Goal: Information Seeking & Learning: Check status

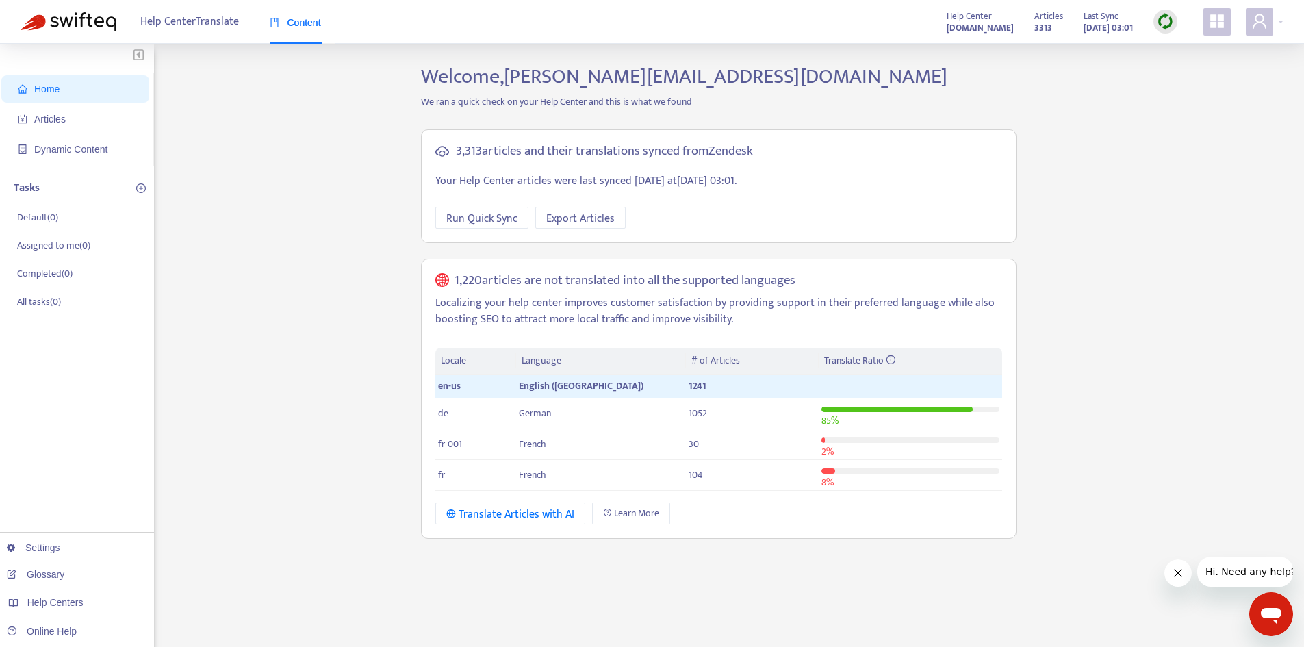
click at [1201, 142] on div "Home Articles Dynamic Content Tasks Default ( 0 ) Assigned to me ( 0 ) Complete…" at bounding box center [652, 464] width 1263 height 801
click at [88, 151] on span "Dynamic Content" at bounding box center [70, 149] width 73 height 11
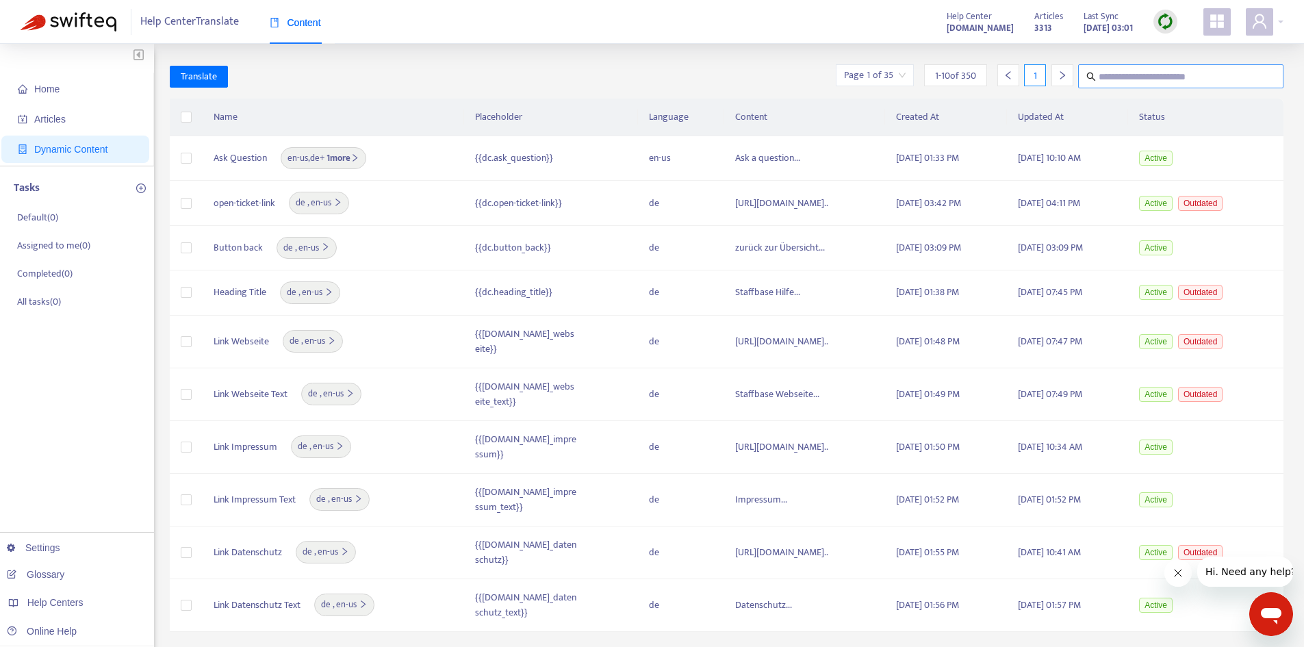
click at [1143, 77] on input "text" at bounding box center [1182, 76] width 166 height 17
type input "****"
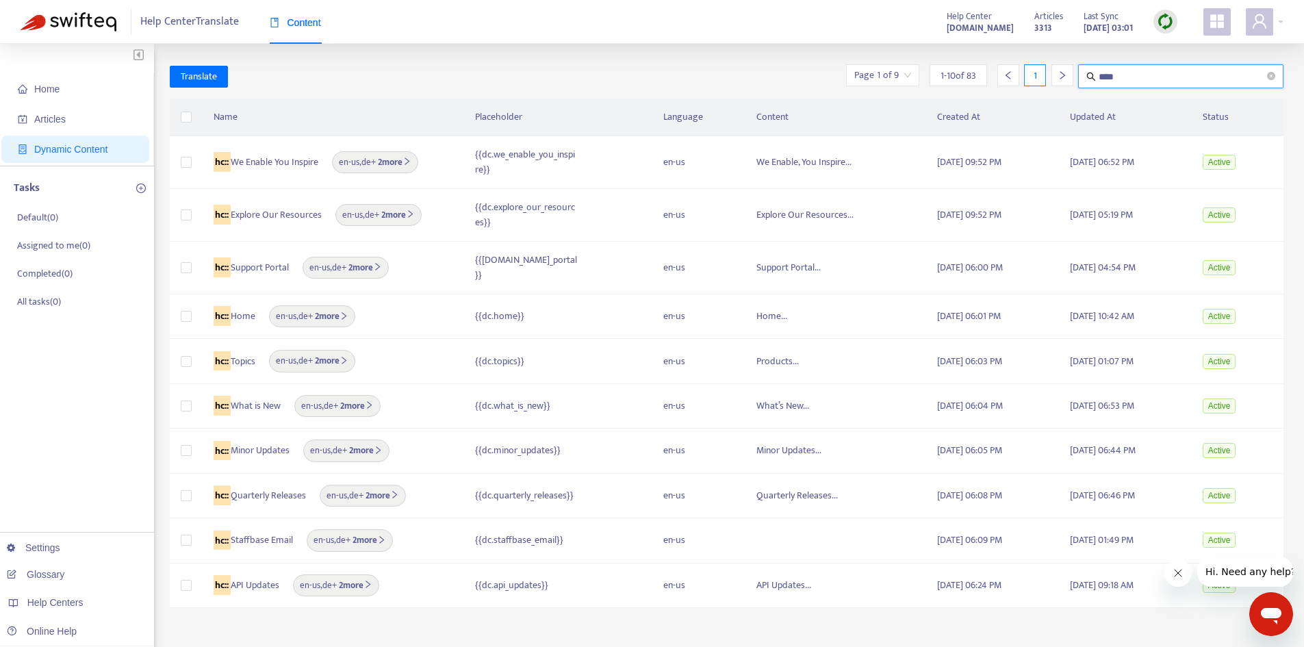
click at [1115, 80] on input "****" at bounding box center [1182, 76] width 166 height 17
click at [408, 160] on b "2 more" at bounding box center [394, 162] width 36 height 15
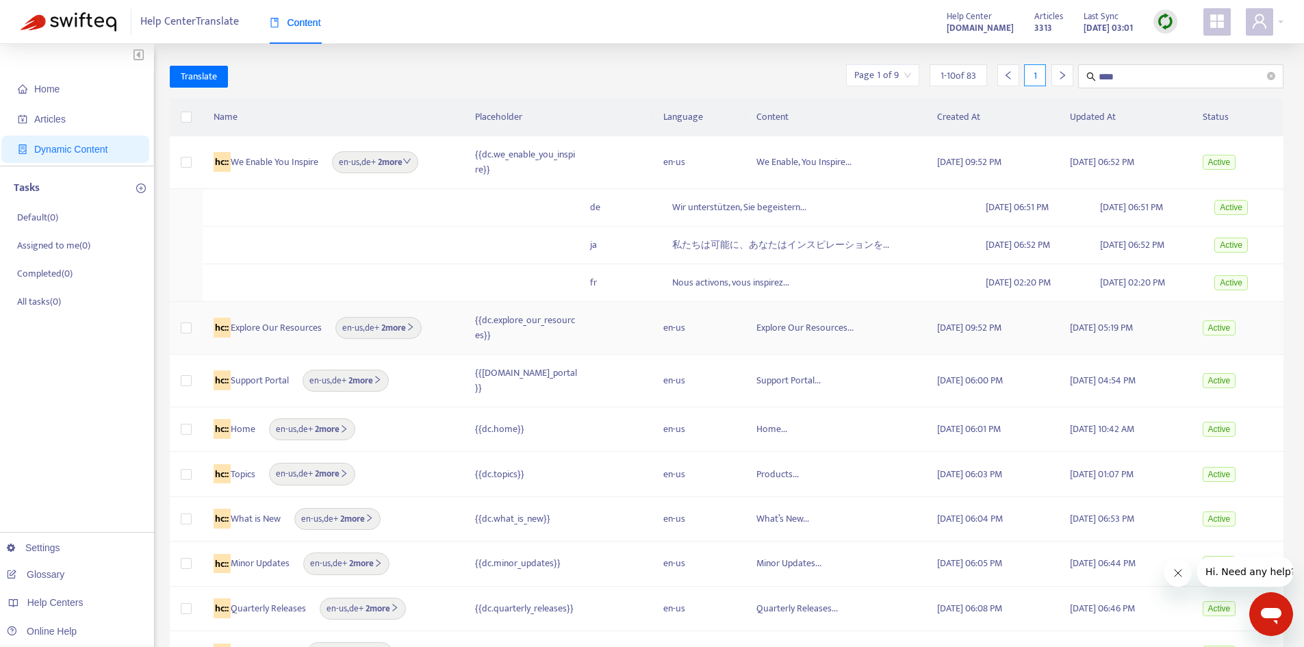
click at [1067, 333] on td "[DATE] 05:19 PM" at bounding box center [1125, 328] width 133 height 53
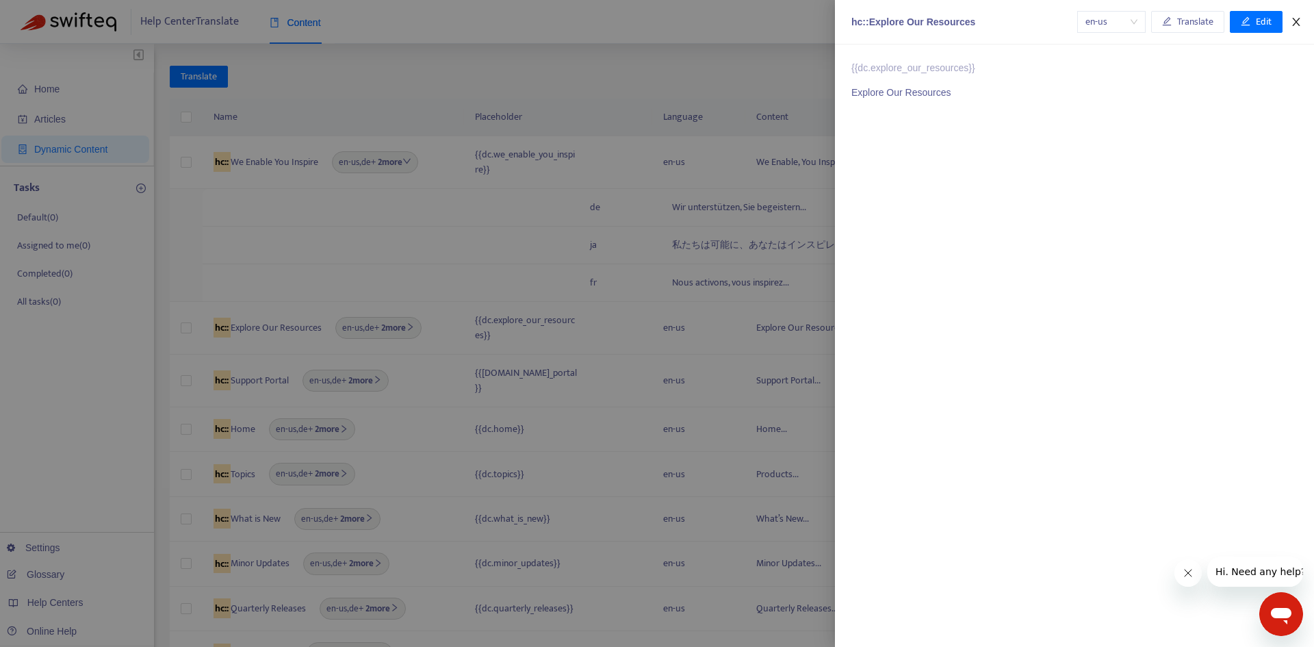
click at [1295, 22] on icon "close" at bounding box center [1296, 21] width 11 height 11
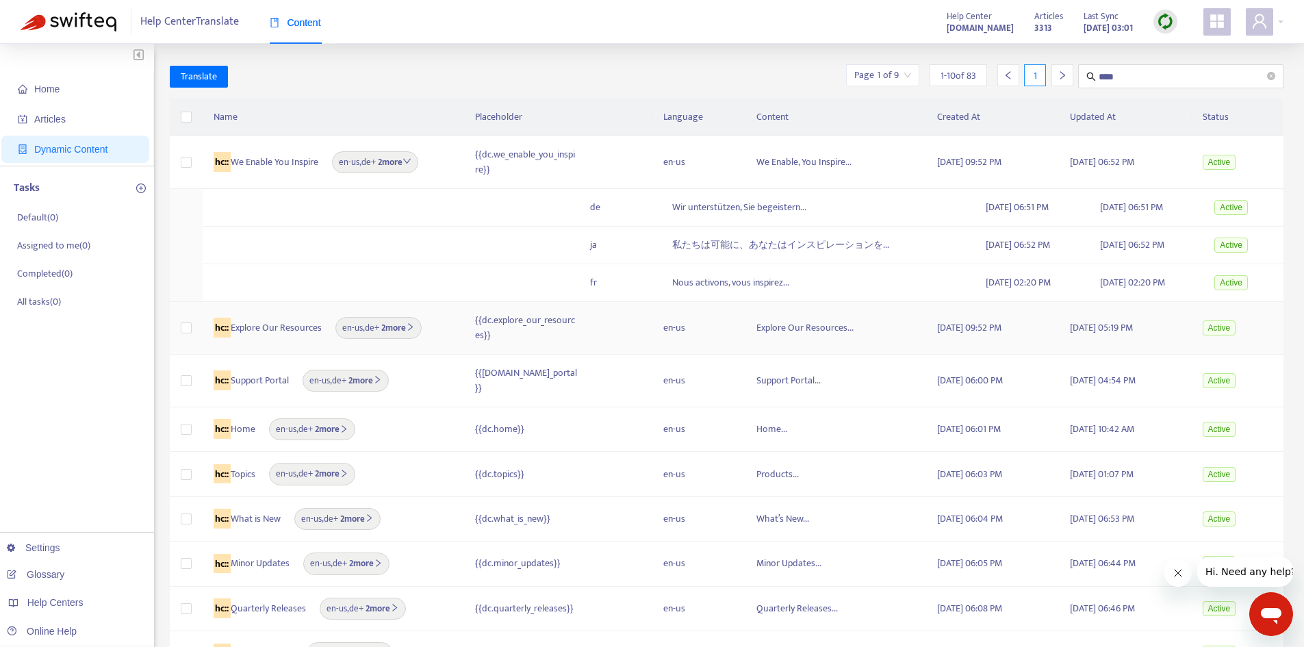
click at [407, 327] on b "2 more" at bounding box center [397, 327] width 36 height 15
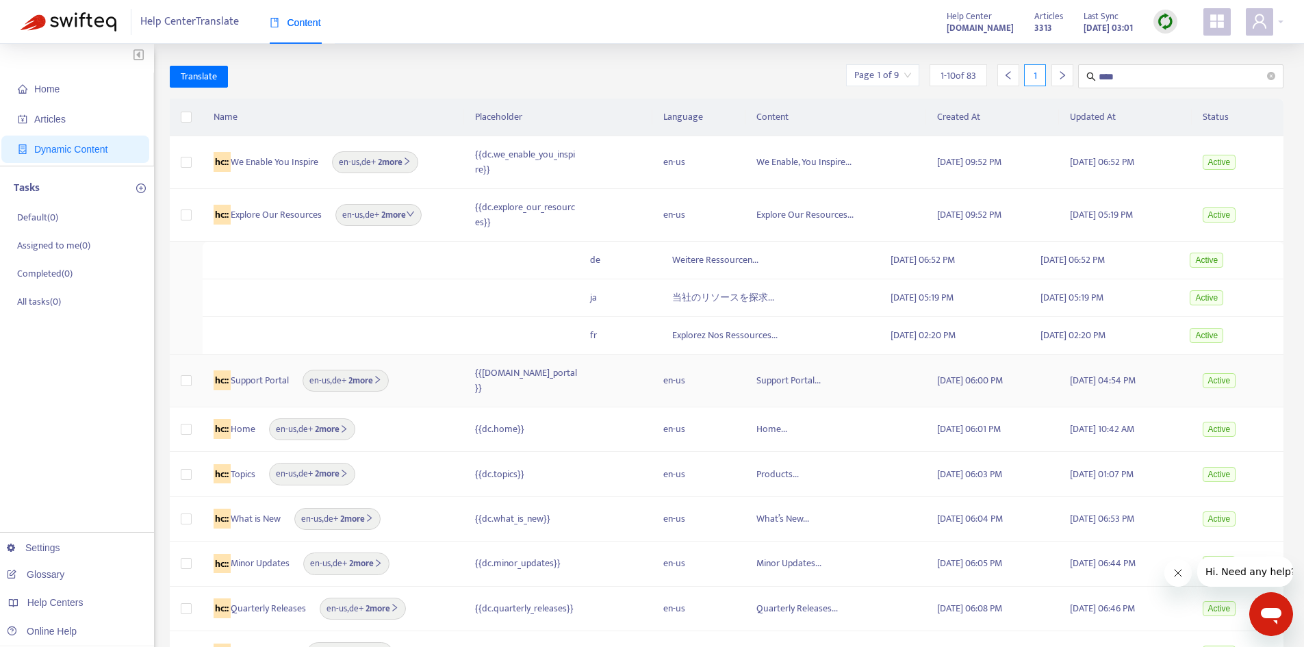
click at [366, 374] on b "2 more" at bounding box center [364, 380] width 36 height 15
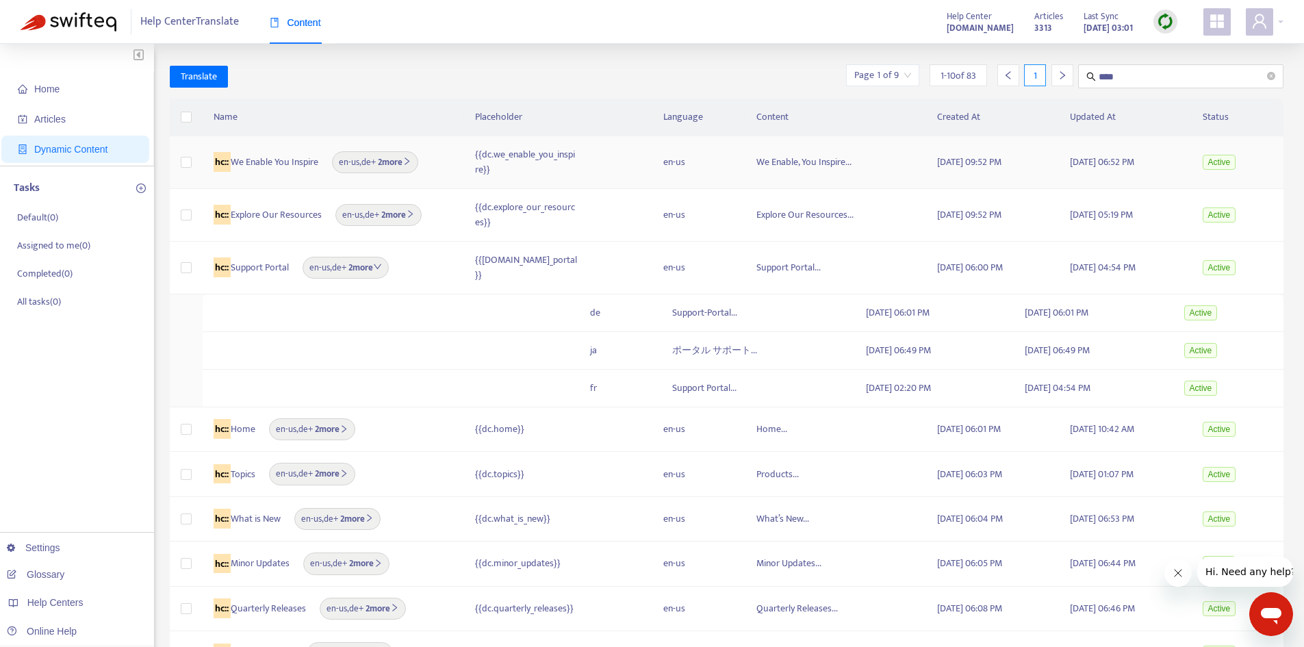
click at [383, 167] on b "2 more" at bounding box center [394, 162] width 36 height 15
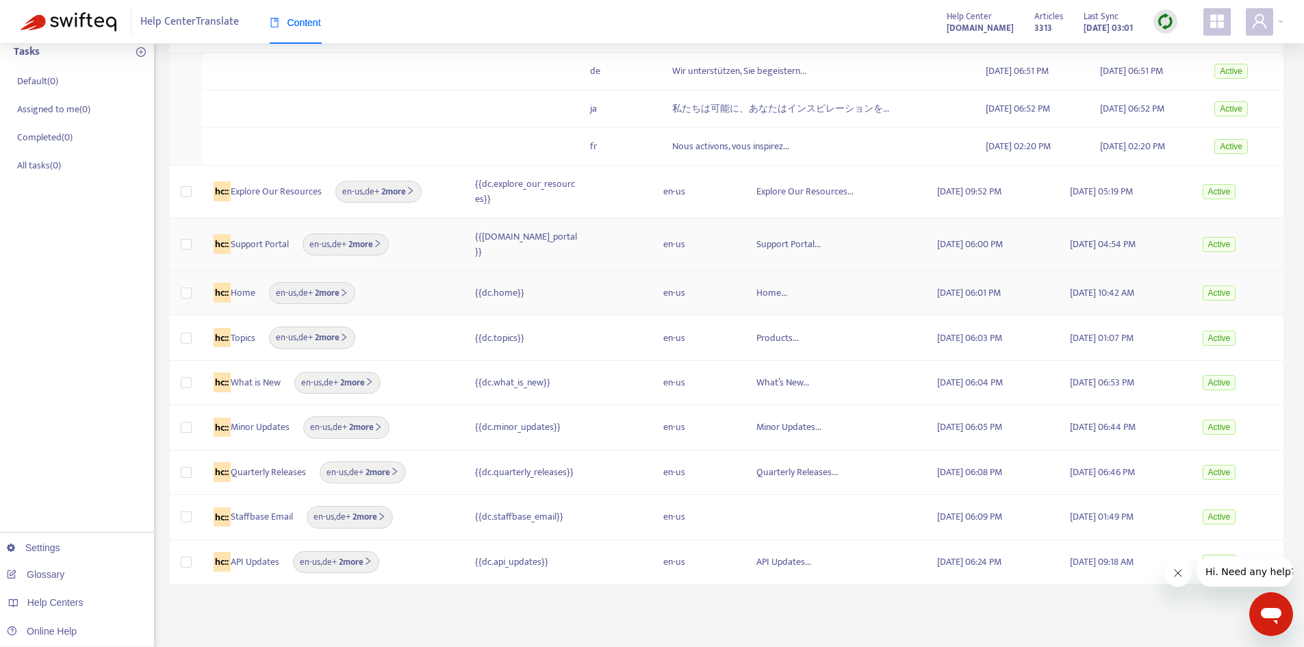
scroll to position [137, 0]
click at [340, 286] on b "2 more" at bounding box center [331, 292] width 36 height 15
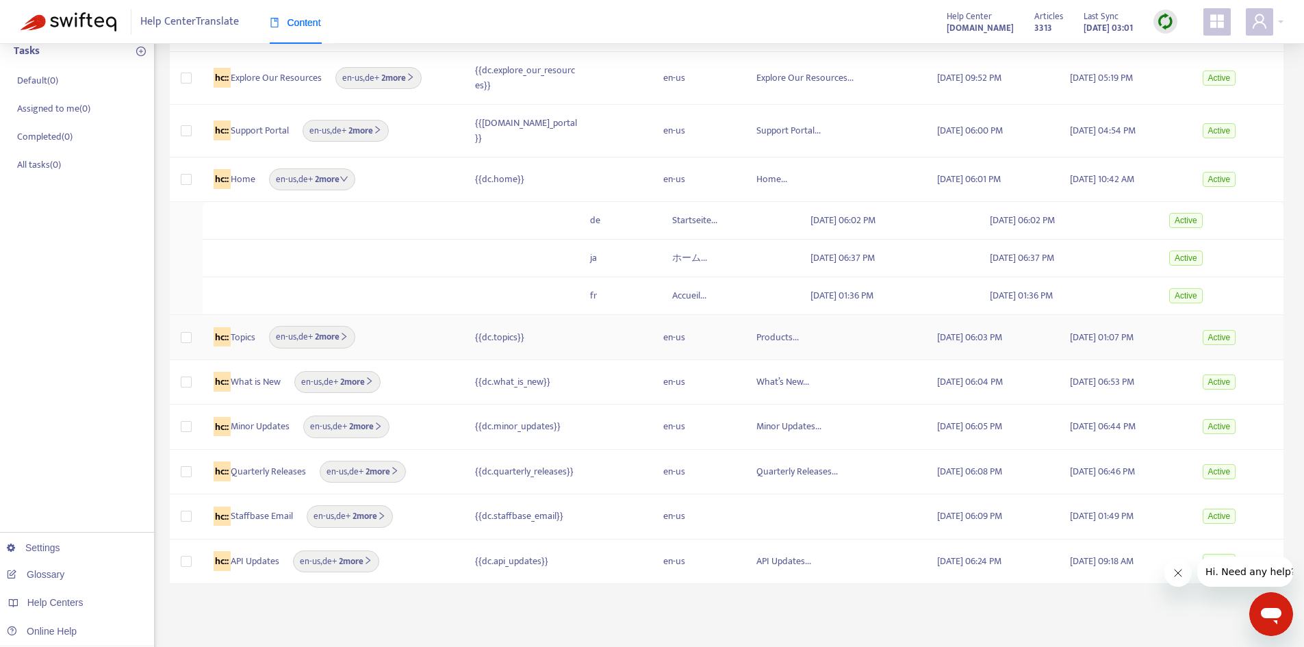
click at [322, 335] on b "2 more" at bounding box center [331, 336] width 36 height 15
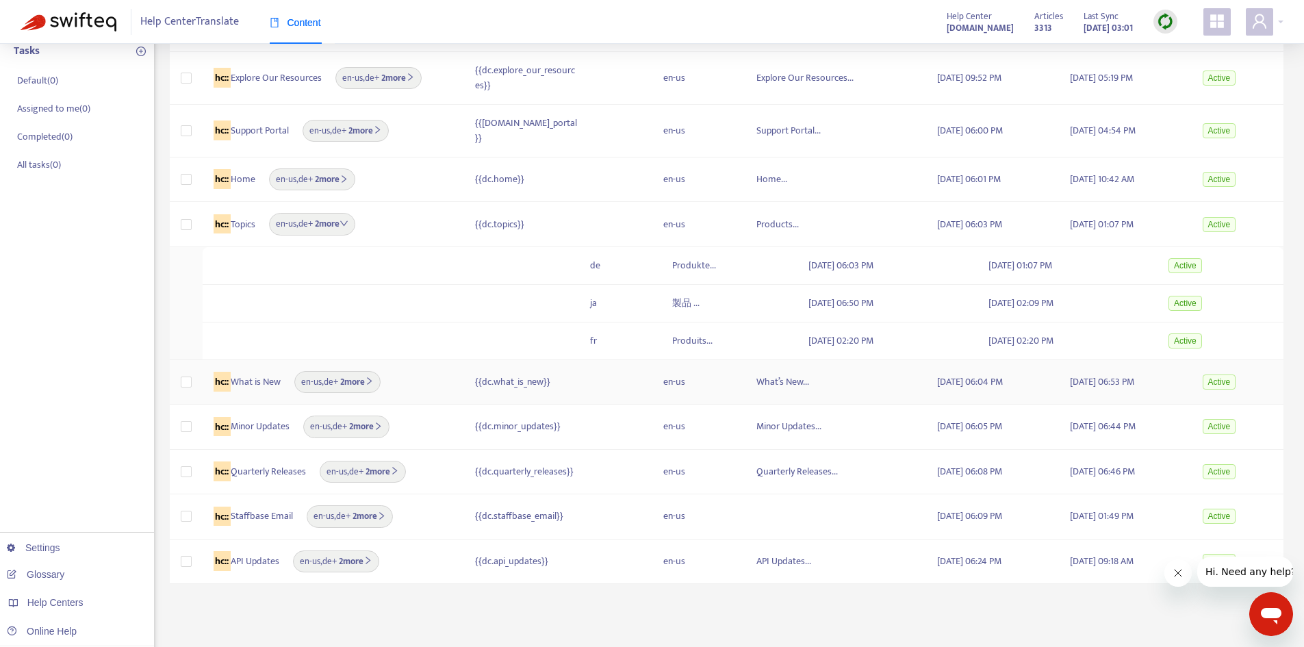
click at [355, 387] on div "en-us , de + 2 more" at bounding box center [337, 382] width 86 height 22
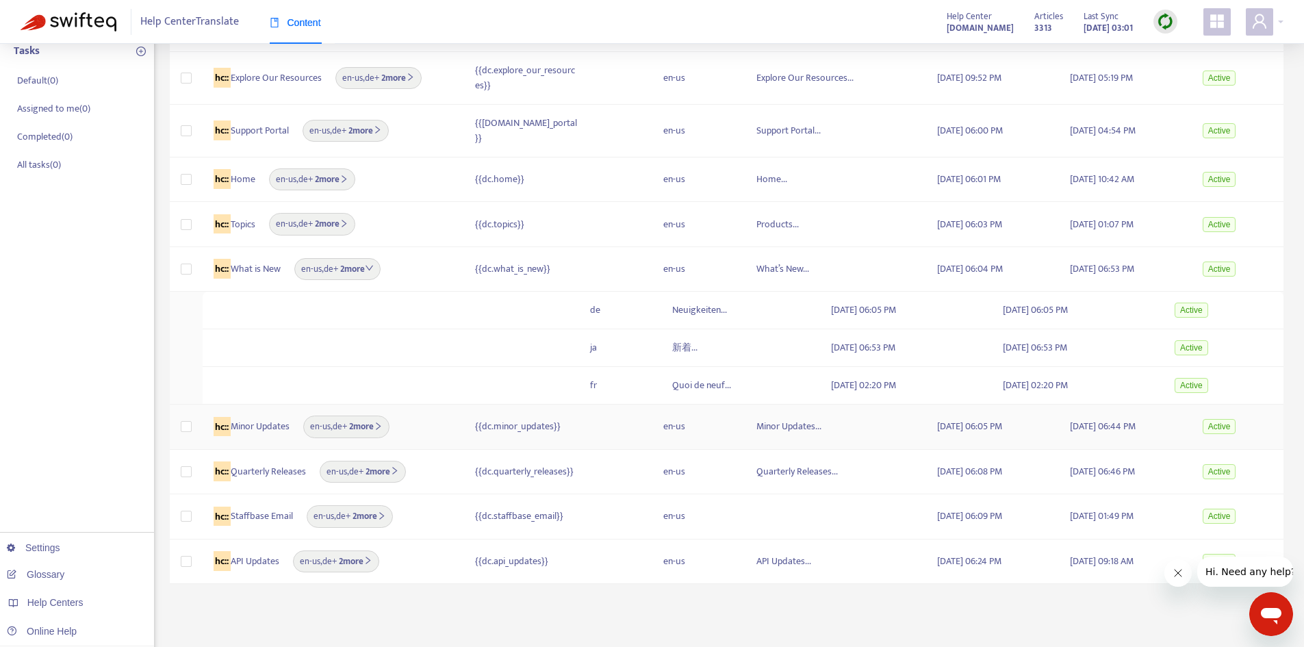
click at [381, 420] on b "2 more" at bounding box center [365, 426] width 36 height 15
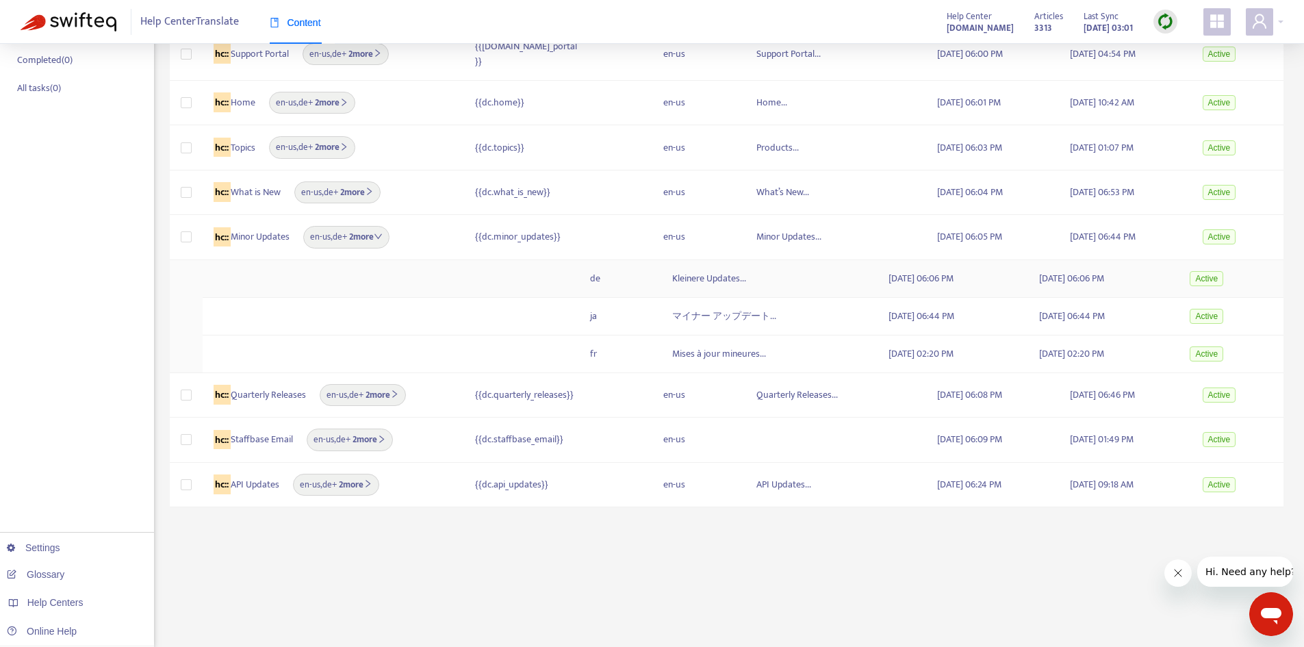
scroll to position [218, 0]
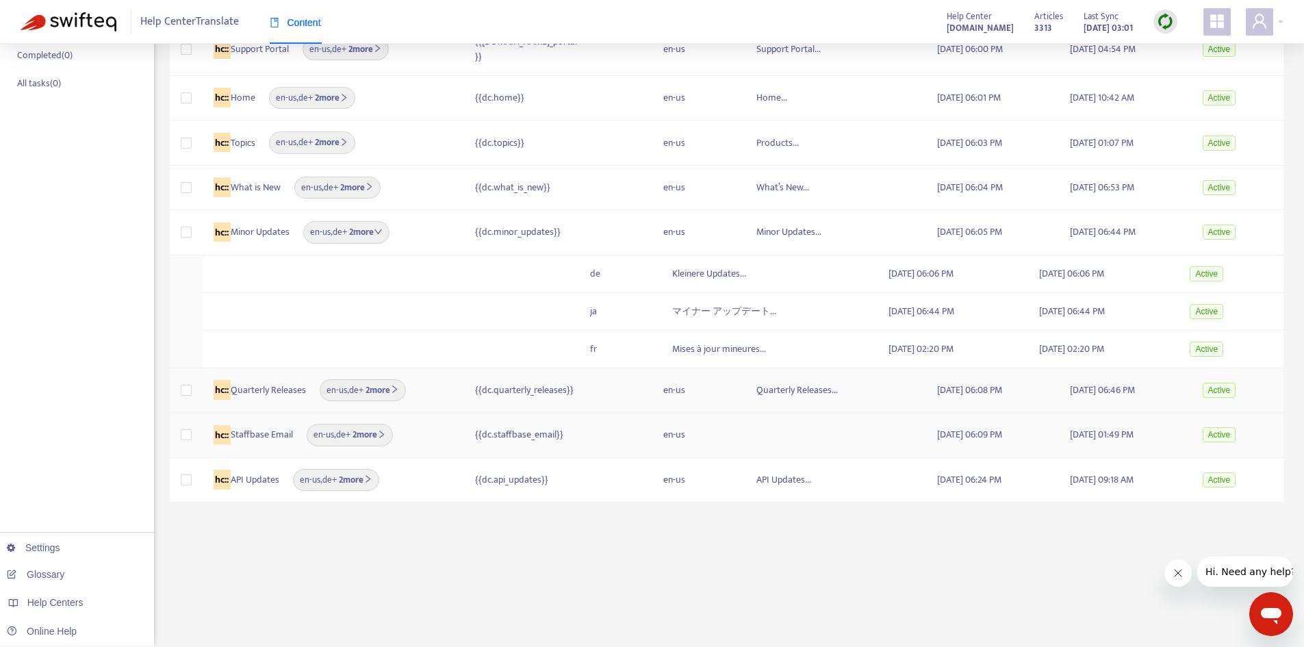
drag, startPoint x: 398, startPoint y: 385, endPoint x: 427, endPoint y: 429, distance: 52.2
click at [398, 385] on icon "right" at bounding box center [394, 389] width 9 height 9
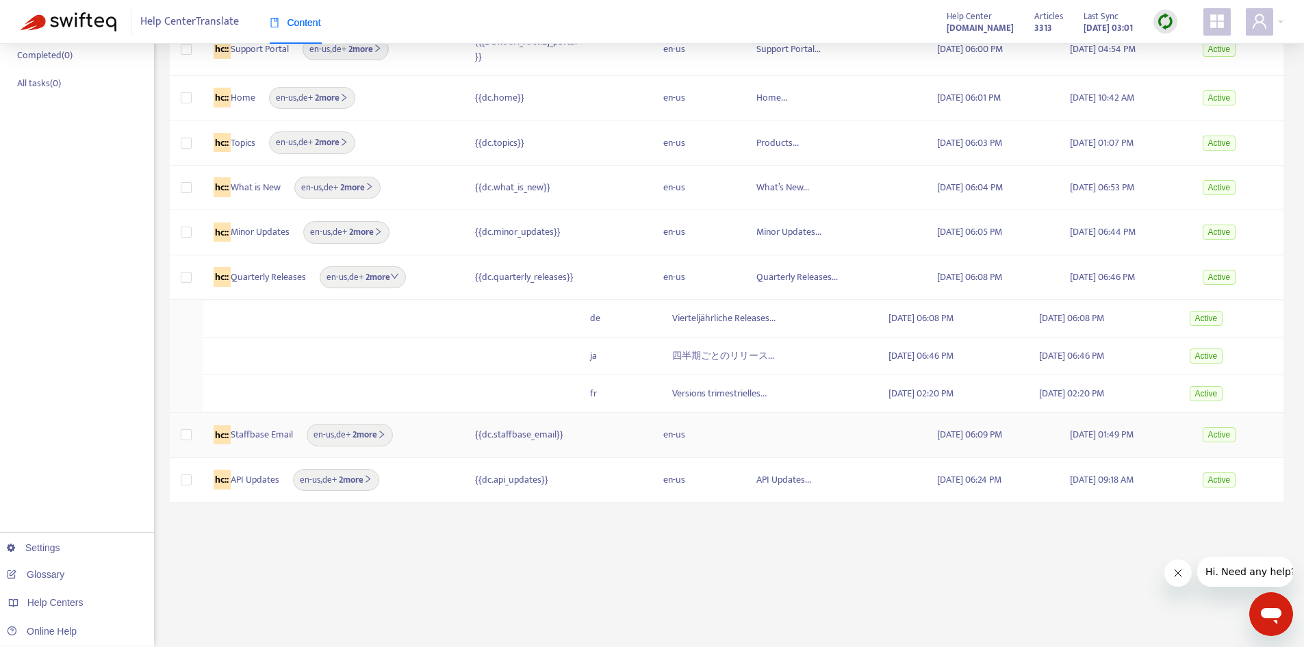
click at [383, 440] on td "hc:: Staffbase Email en-us , de + 2 more" at bounding box center [334, 435] width 262 height 44
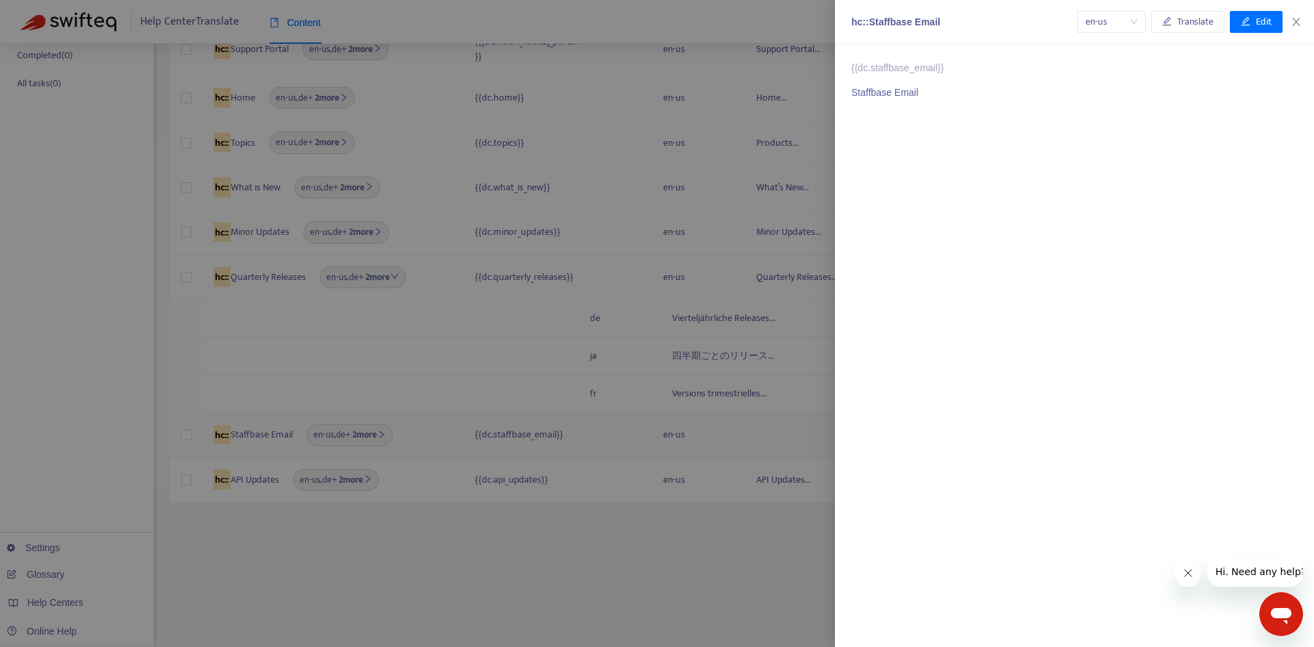
click at [387, 433] on div at bounding box center [657, 323] width 1314 height 647
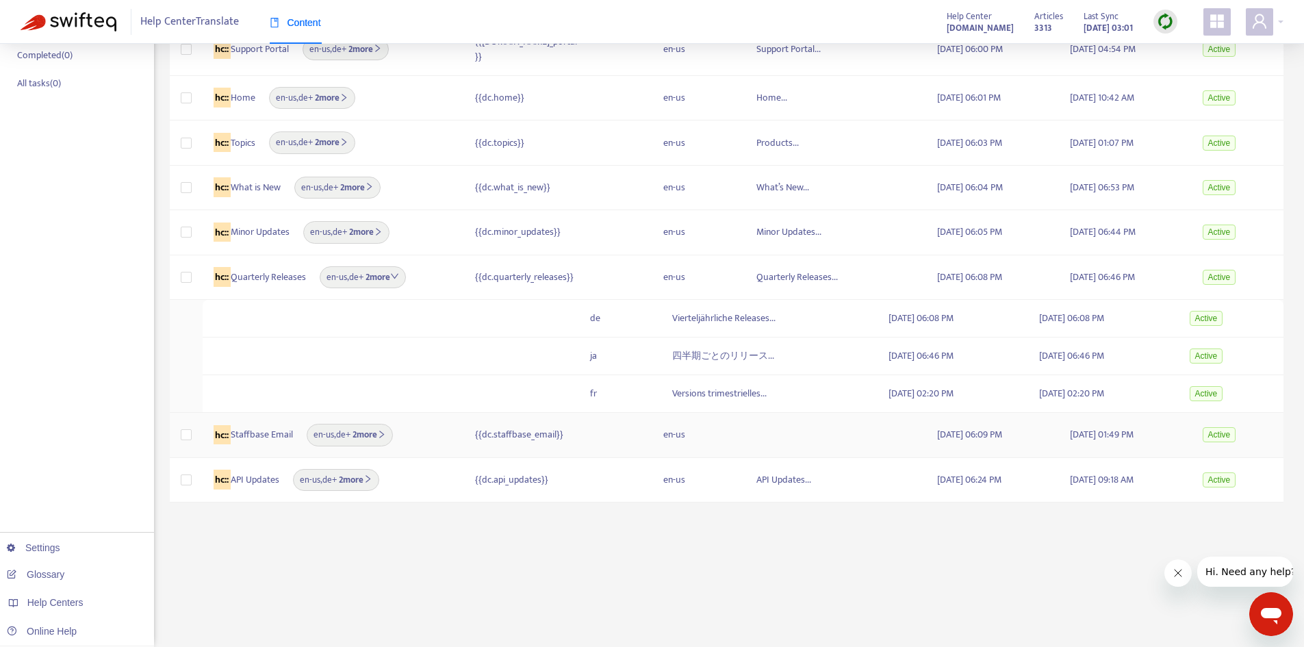
click at [375, 431] on b "2 more" at bounding box center [369, 434] width 36 height 15
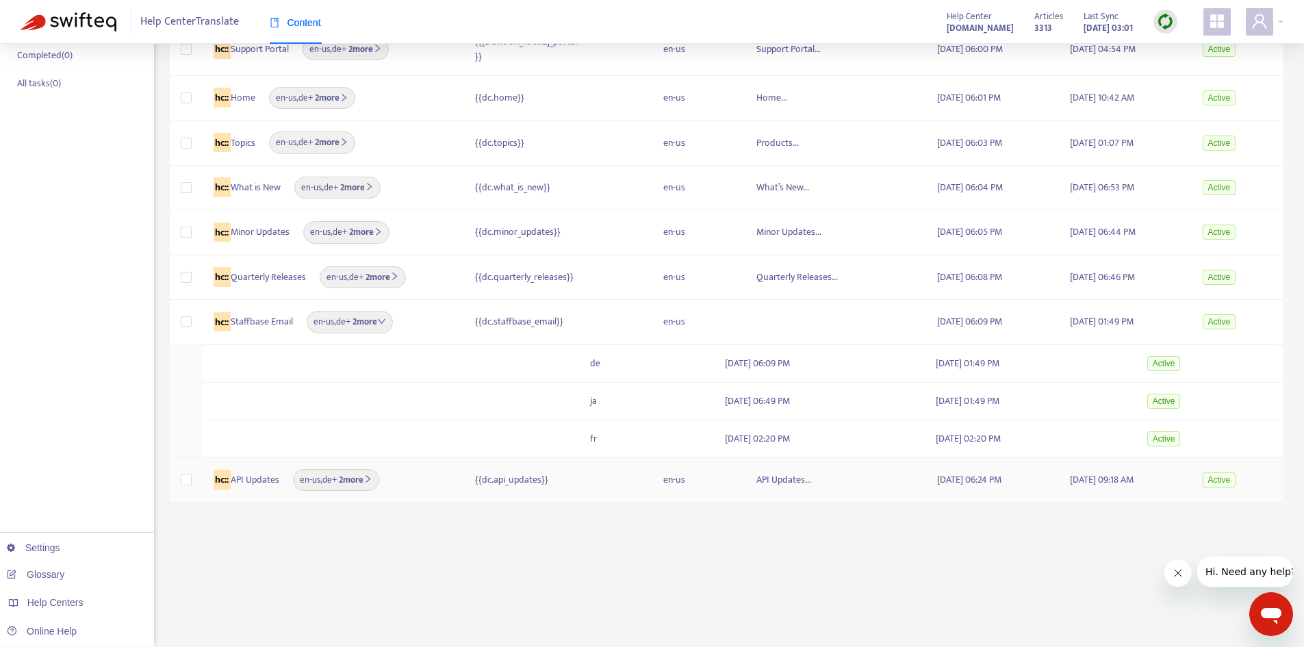
click at [352, 472] on b "2 more" at bounding box center [355, 479] width 36 height 15
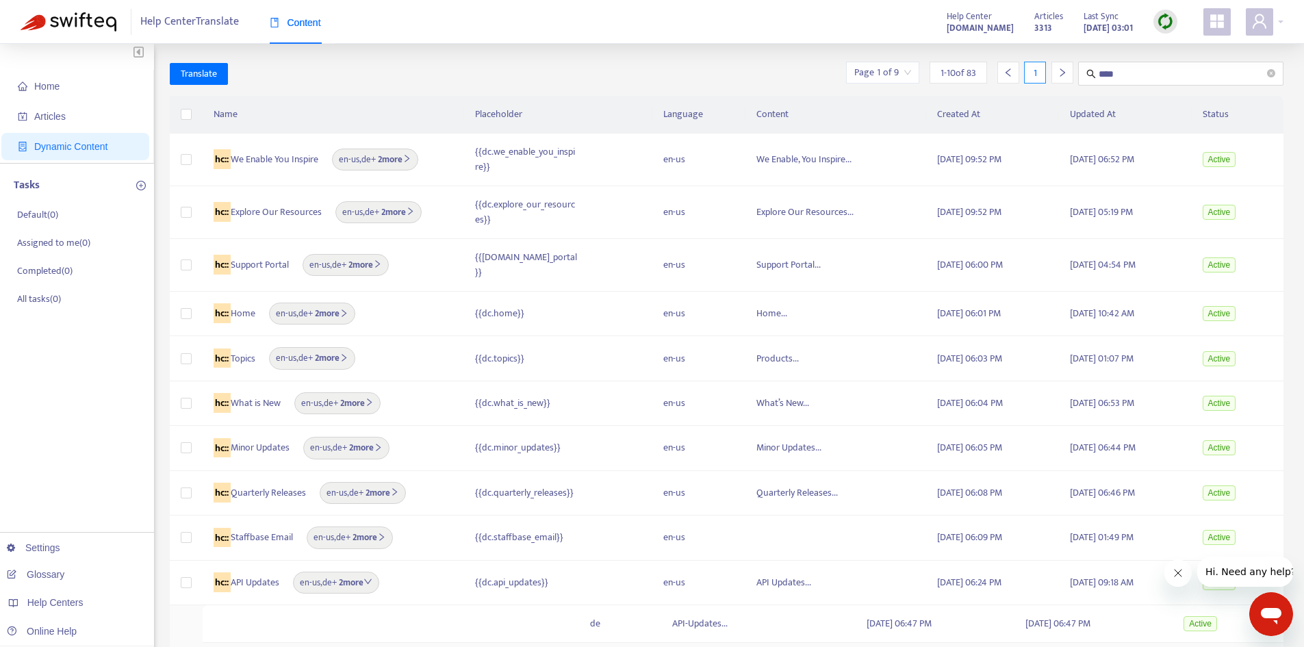
scroll to position [0, 0]
click at [79, 90] on span "Home" at bounding box center [78, 88] width 120 height 27
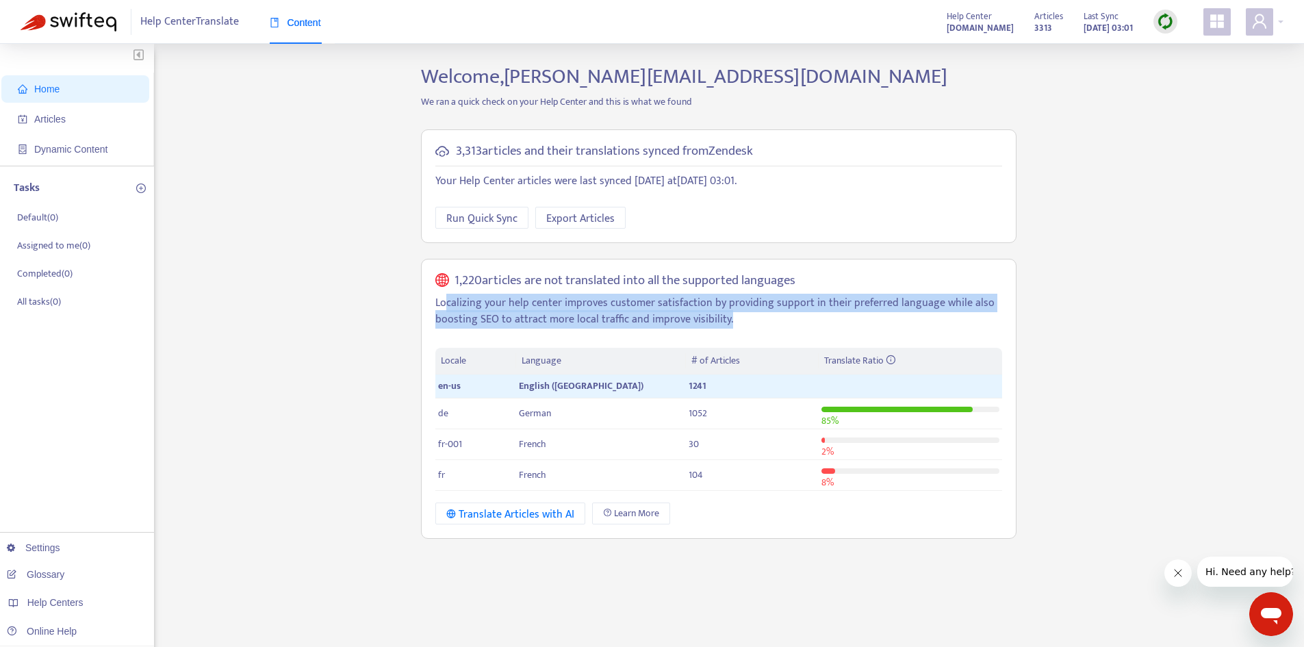
drag, startPoint x: 444, startPoint y: 305, endPoint x: 749, endPoint y: 327, distance: 305.4
click at [749, 327] on p "Localizing your help center improves customer satisfaction by providing support…" at bounding box center [718, 311] width 567 height 33
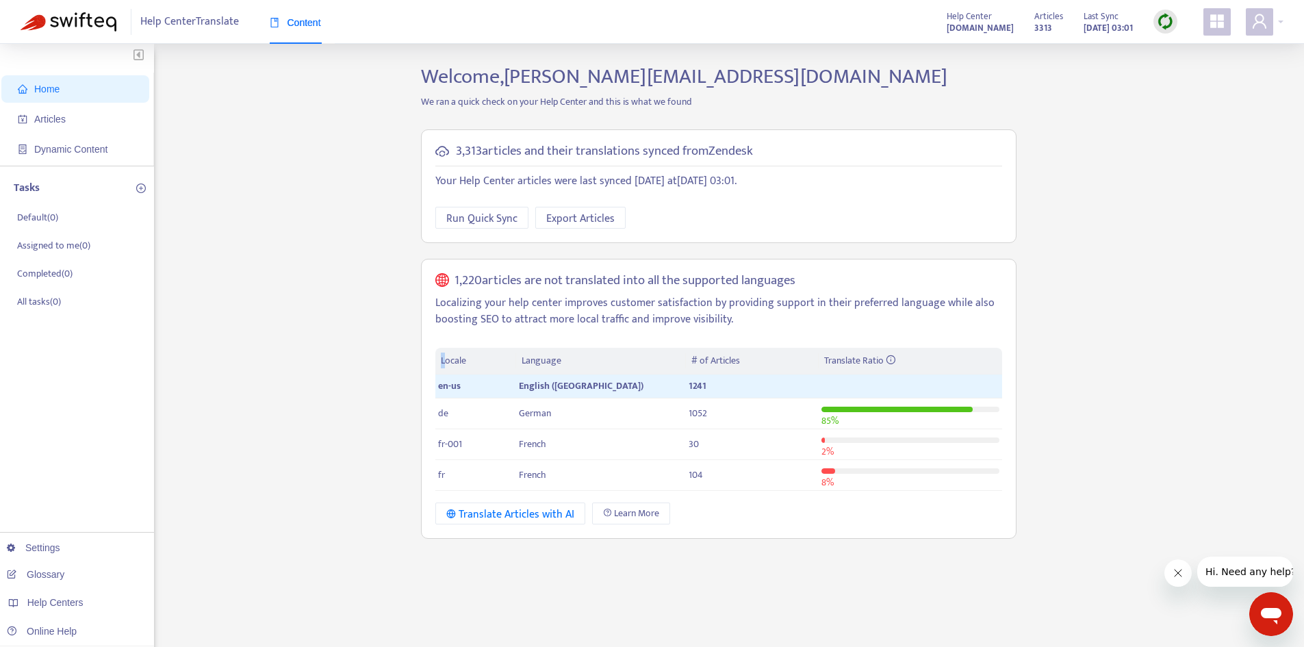
drag, startPoint x: 447, startPoint y: 358, endPoint x: 889, endPoint y: 492, distance: 461.5
click at [889, 494] on div "1,220 articles are not translated into all the supported languages Localizing y…" at bounding box center [719, 399] width 596 height 281
click at [868, 460] on td "8 %" at bounding box center [910, 475] width 183 height 31
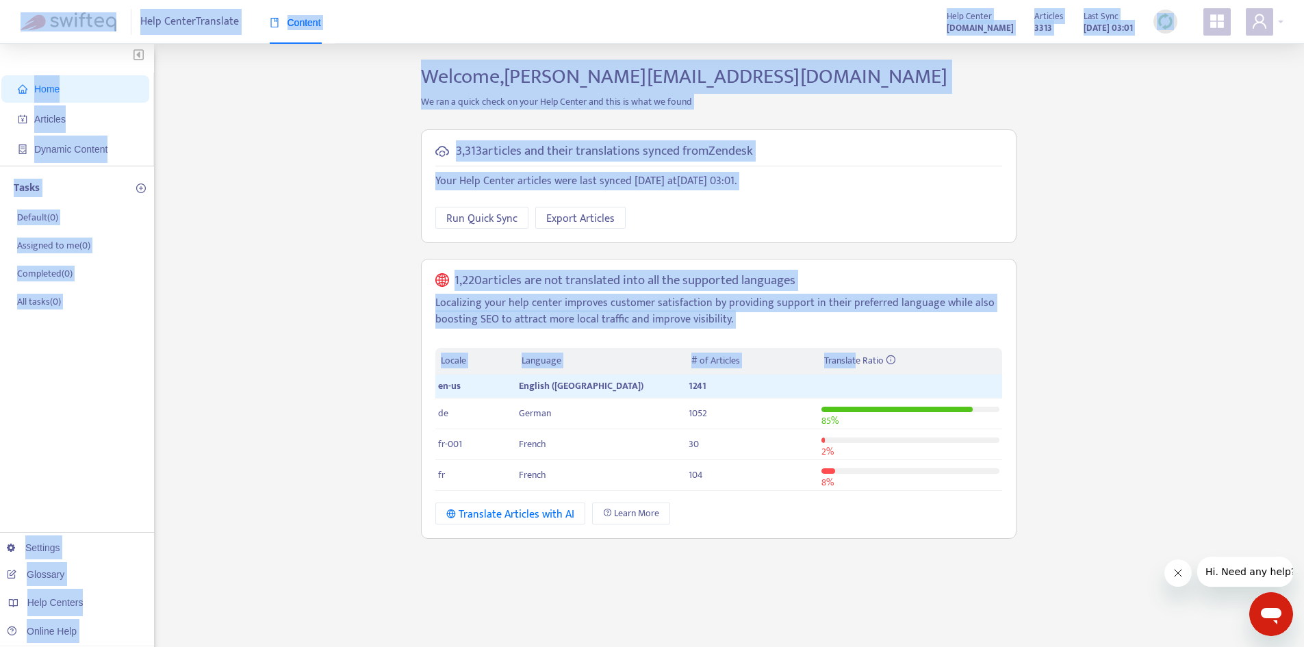
drag, startPoint x: 856, startPoint y: 388, endPoint x: 856, endPoint y: 559, distance: 170.5
click at [856, 560] on div "Welcome, [PERSON_NAME][EMAIL_ADDRESS][DOMAIN_NAME] We ran a quick check on your…" at bounding box center [719, 464] width 616 height 801
click at [856, 536] on div "1,220 articles are not translated into all the supported languages Localizing y…" at bounding box center [719, 399] width 596 height 281
click at [750, 504] on div "Translate Articles with AI Learn More" at bounding box center [718, 513] width 567 height 22
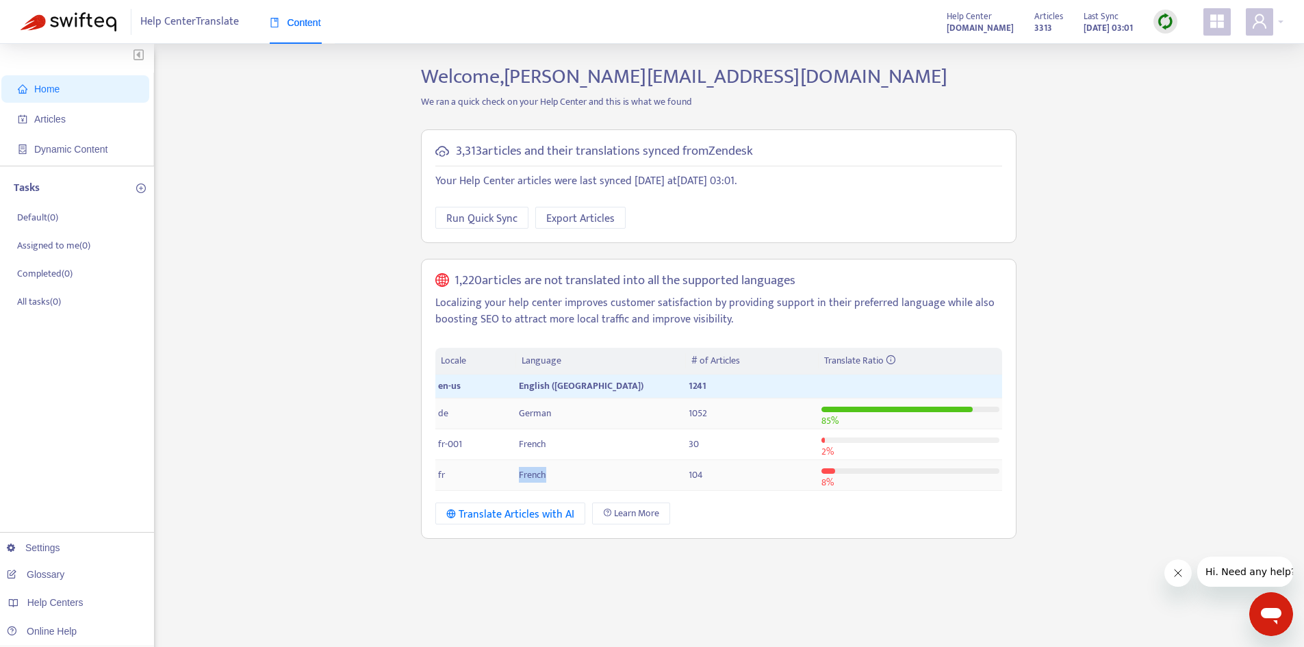
drag, startPoint x: 504, startPoint y: 483, endPoint x: 517, endPoint y: 408, distance: 76.4
click at [556, 461] on tr "fr French 104 8 %" at bounding box center [718, 475] width 567 height 31
click at [670, 296] on p "Localizing your help center improves customer satisfaction by providing support…" at bounding box center [718, 311] width 567 height 33
